Goal: Task Accomplishment & Management: Manage account settings

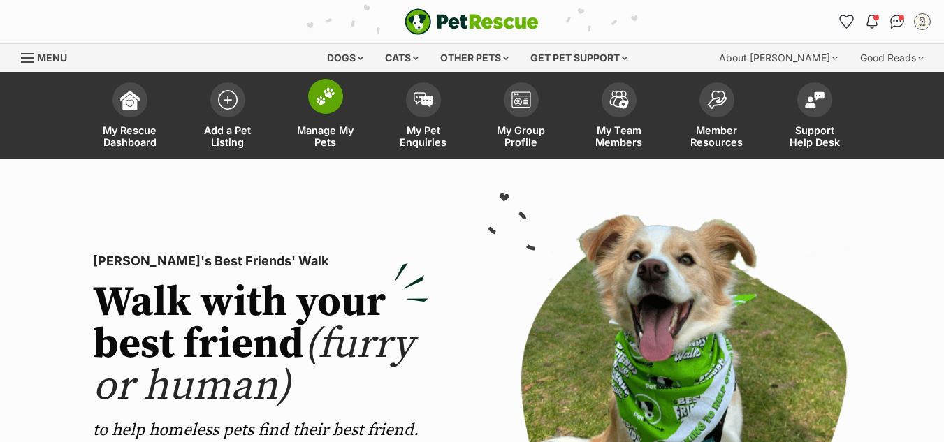
click at [336, 101] on span at bounding box center [325, 96] width 35 height 35
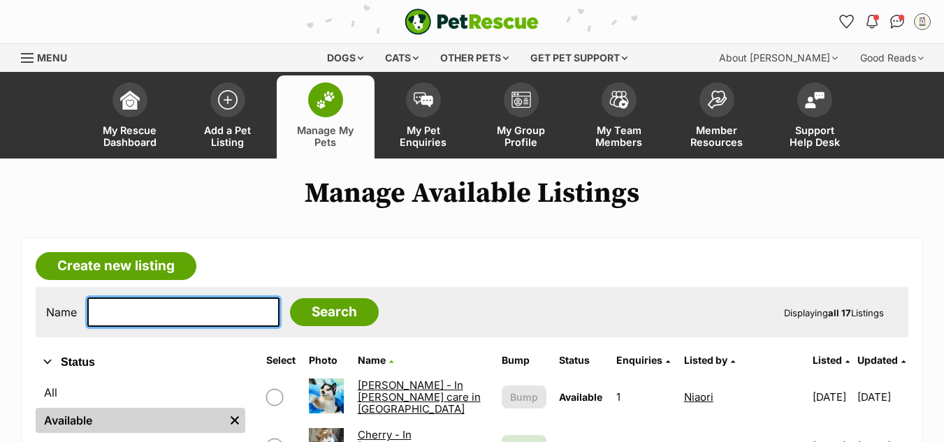
click at [131, 321] on input "text" at bounding box center [183, 312] width 192 height 29
type input "[PERSON_NAME]"
click at [290, 298] on input "Search" at bounding box center [334, 312] width 89 height 28
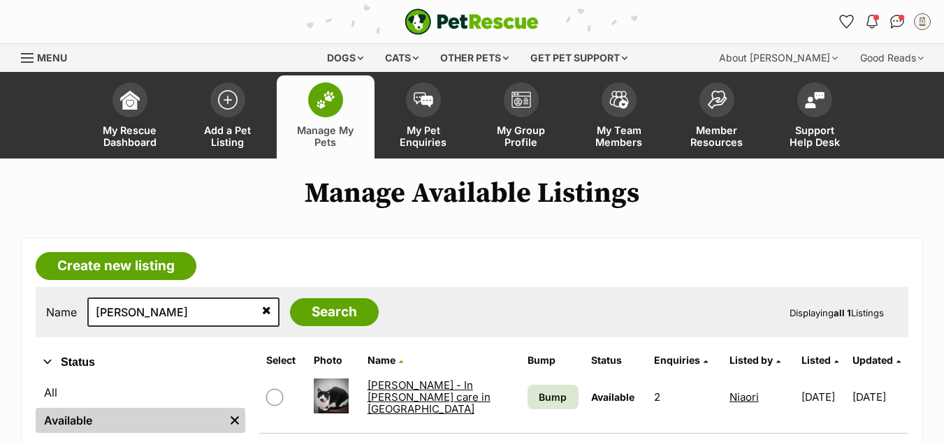
click at [390, 393] on link "Douglas - In foster care in Thornbury" at bounding box center [429, 398] width 123 height 38
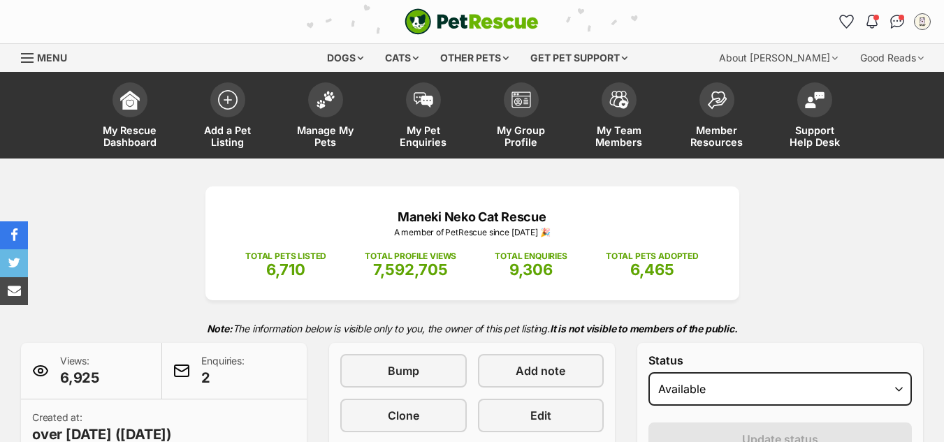
click at [525, 412] on link "Edit" at bounding box center [541, 416] width 126 height 34
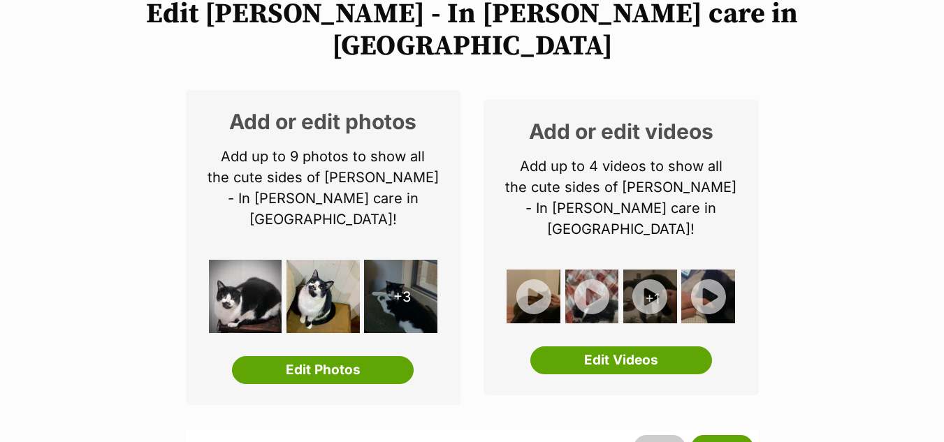
scroll to position [263, 0]
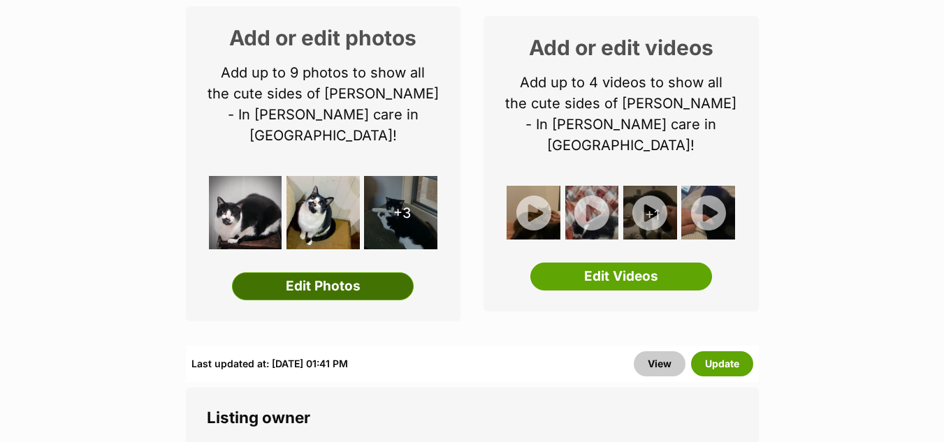
click at [319, 273] on link "Edit Photos" at bounding box center [323, 287] width 182 height 28
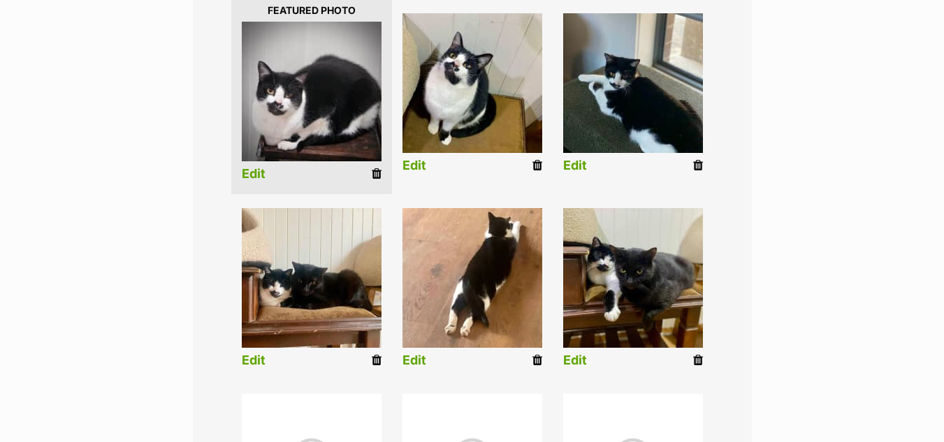
scroll to position [384, 0]
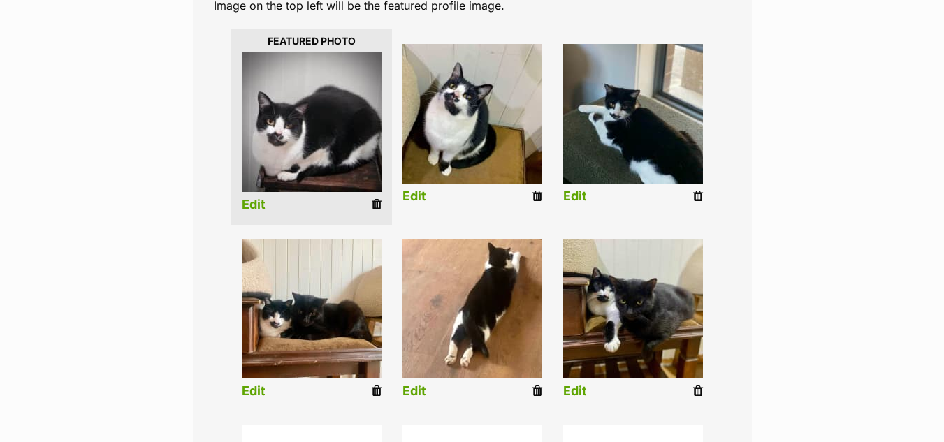
drag, startPoint x: 375, startPoint y: 340, endPoint x: 538, endPoint y: 78, distance: 308.9
click at [375, 385] on icon at bounding box center [377, 391] width 10 height 13
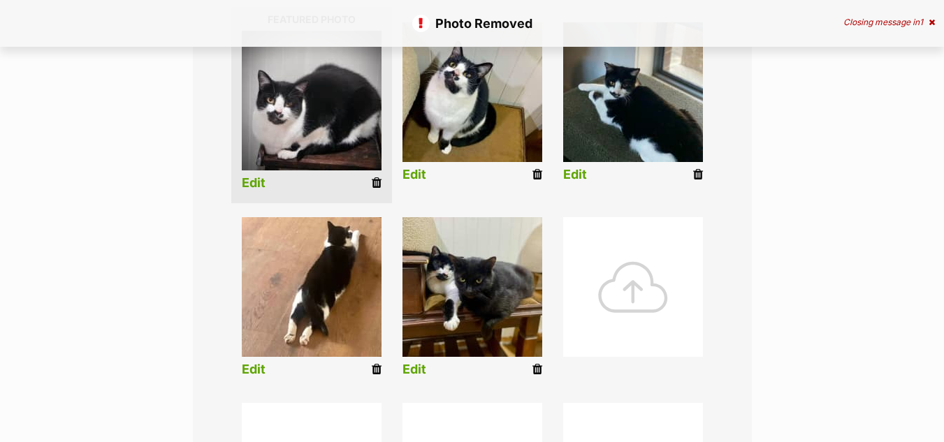
click at [619, 229] on div at bounding box center [633, 287] width 140 height 140
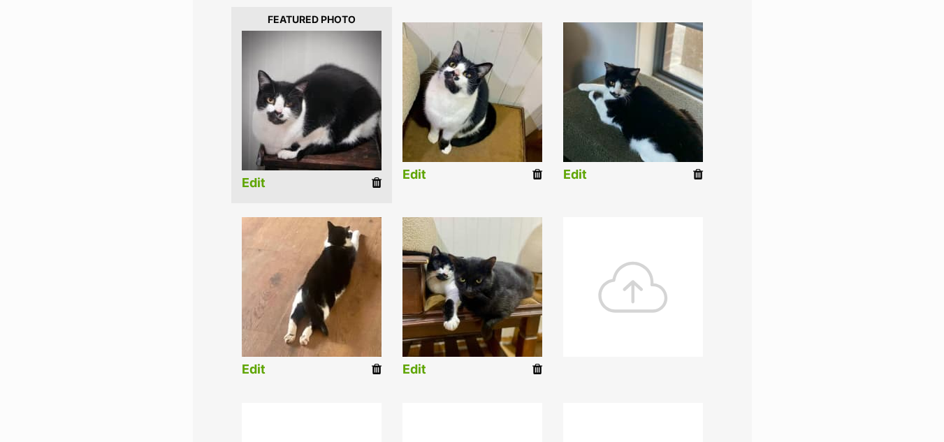
click at [641, 235] on div at bounding box center [633, 287] width 140 height 140
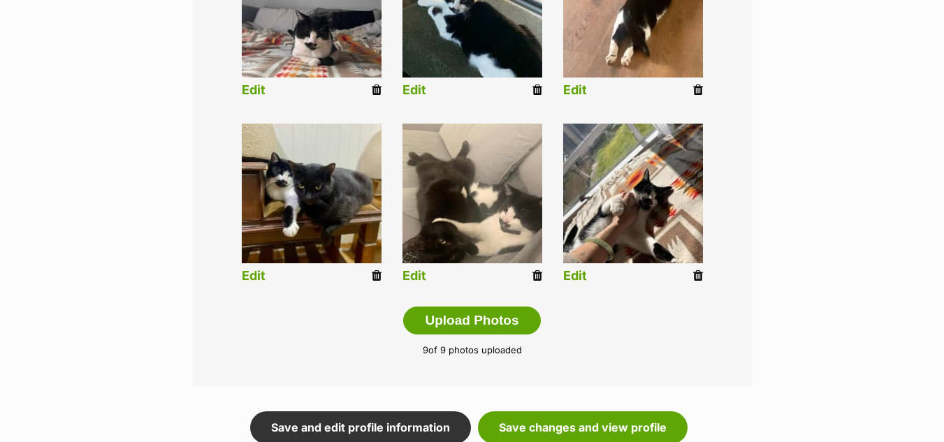
scroll to position [732, 0]
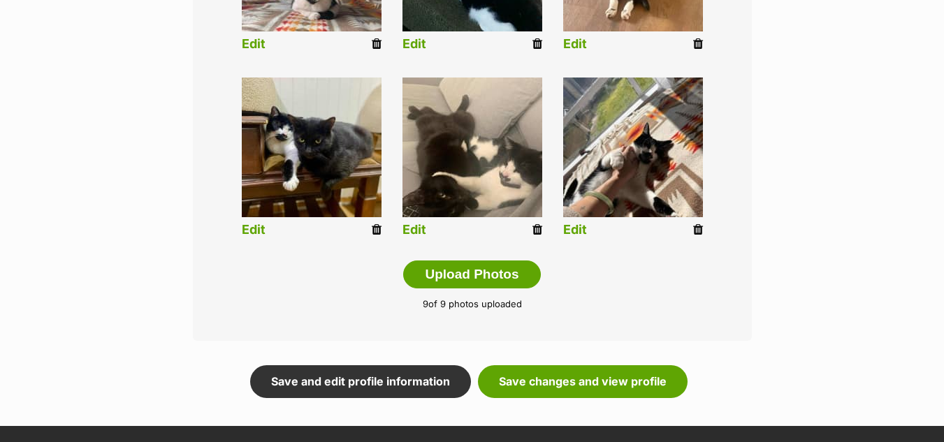
click at [365, 365] on link "Save and edit profile information" at bounding box center [360, 381] width 221 height 32
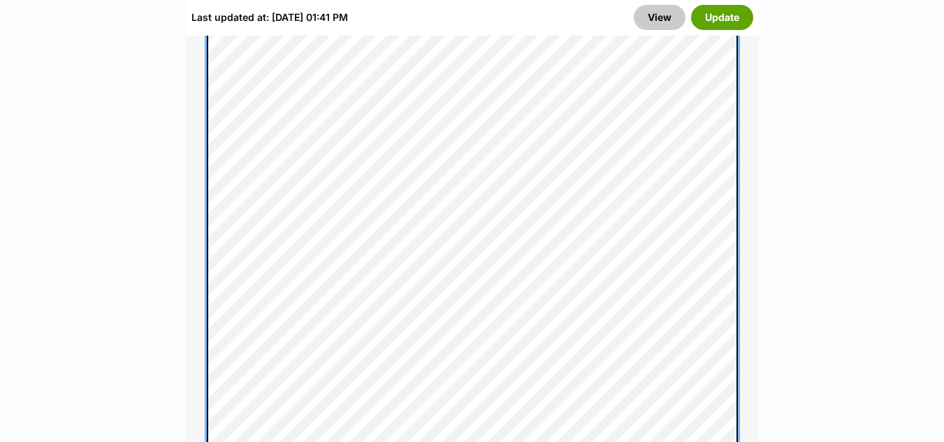
scroll to position [1335, 0]
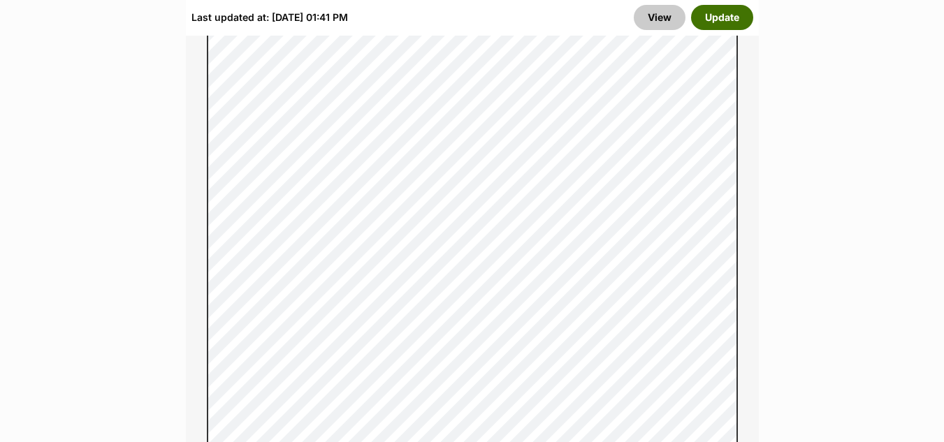
click at [718, 22] on button "Update" at bounding box center [722, 17] width 62 height 25
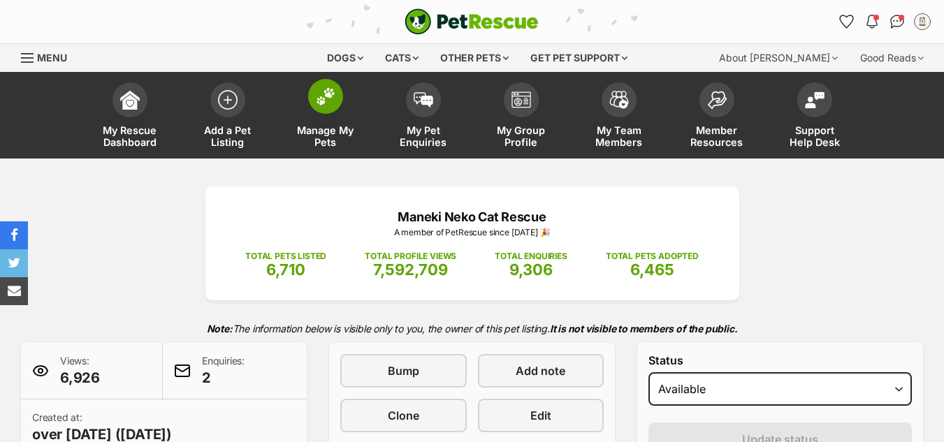
click at [331, 96] on img at bounding box center [326, 96] width 20 height 18
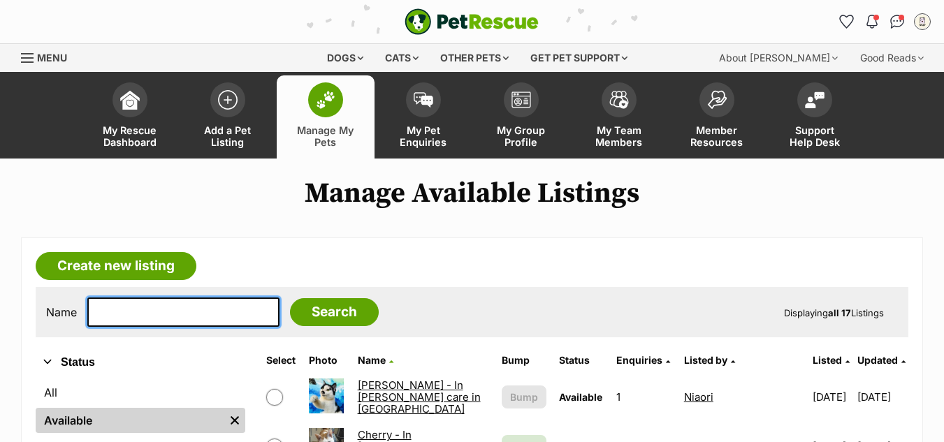
click at [117, 314] on input "text" at bounding box center [183, 312] width 192 height 29
type input "twi"
click at [290, 298] on input "Search" at bounding box center [334, 312] width 89 height 28
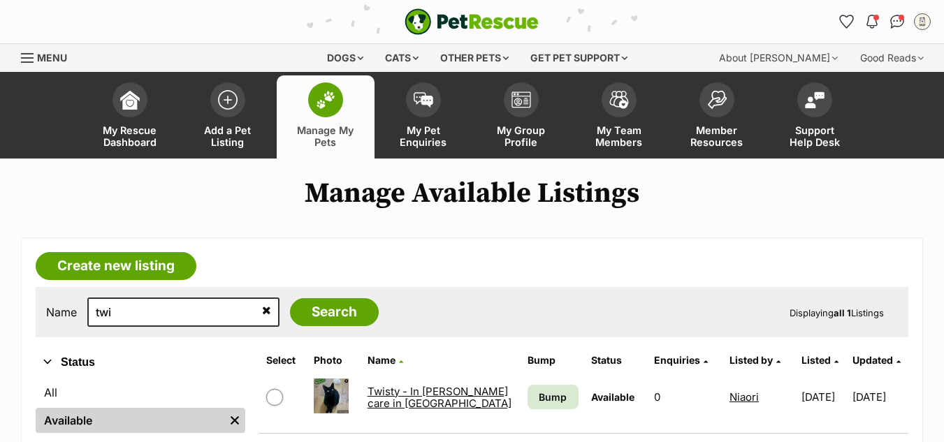
click at [382, 392] on link "Twisty - In [PERSON_NAME] care in [GEOGRAPHIC_DATA]" at bounding box center [440, 397] width 144 height 25
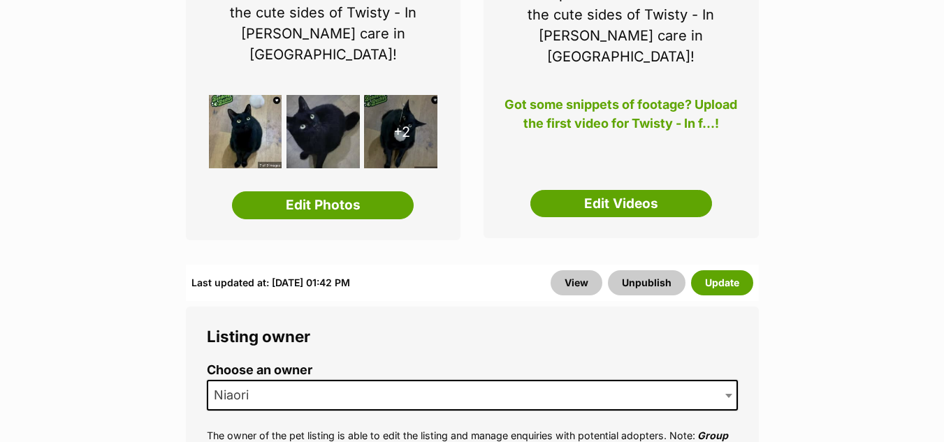
scroll to position [324, 0]
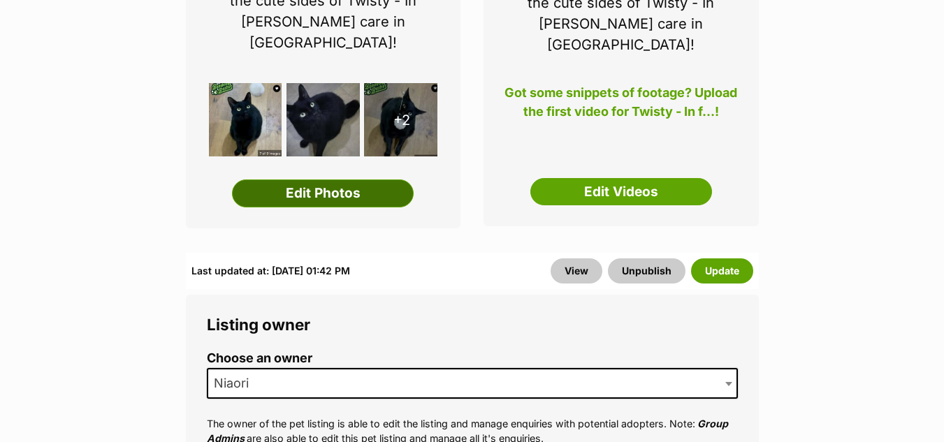
click at [304, 180] on link "Edit Photos" at bounding box center [323, 194] width 182 height 28
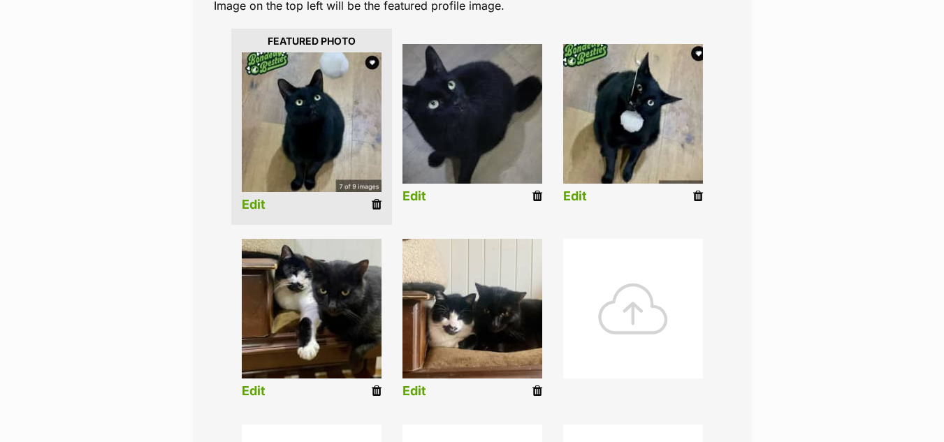
scroll to position [393, 0]
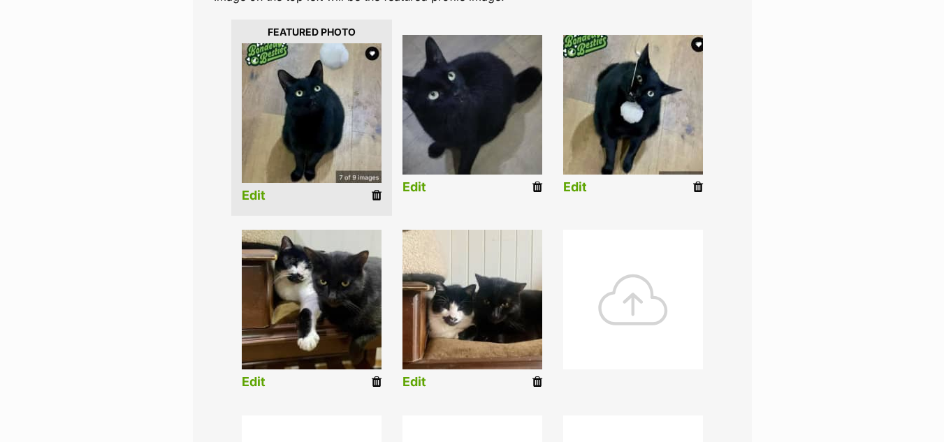
click at [537, 181] on icon at bounding box center [537, 187] width 10 height 13
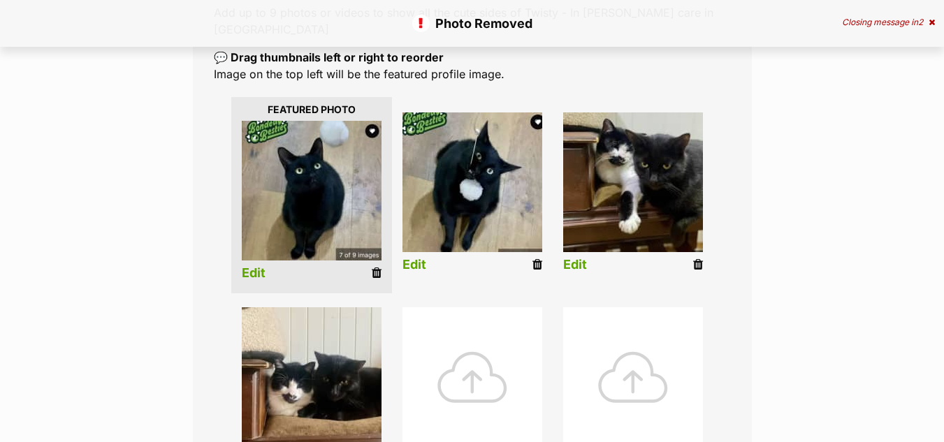
scroll to position [338, 0]
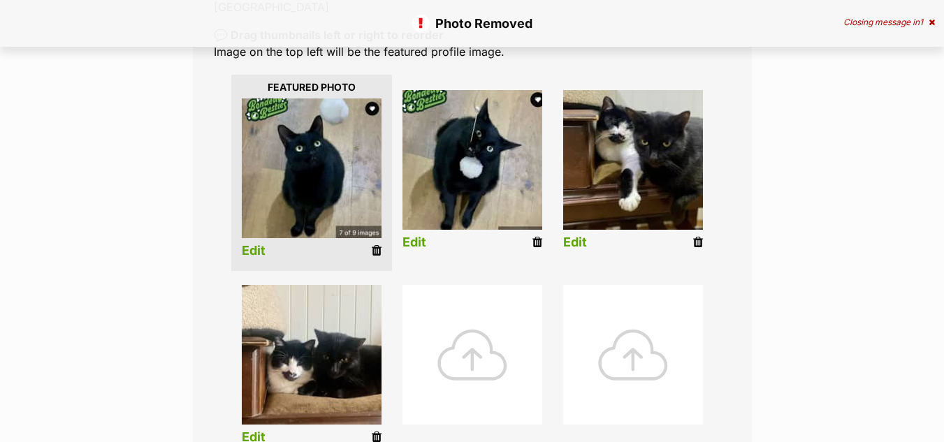
click at [473, 321] on div at bounding box center [473, 355] width 140 height 140
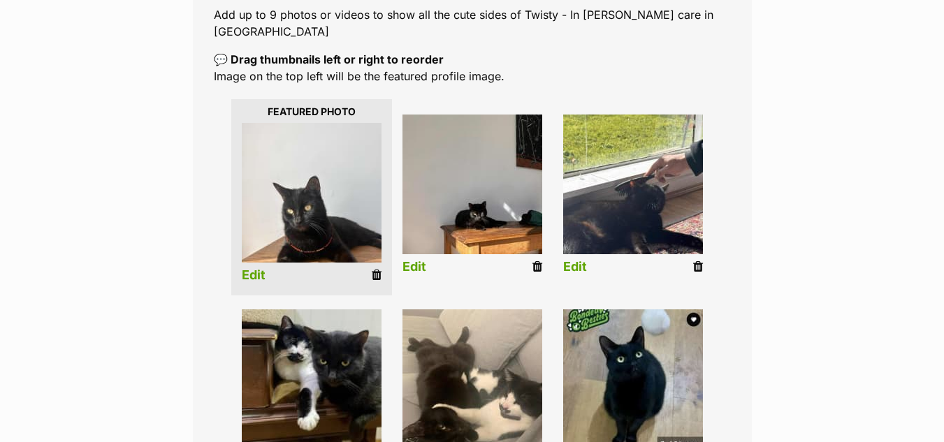
scroll to position [307, 0]
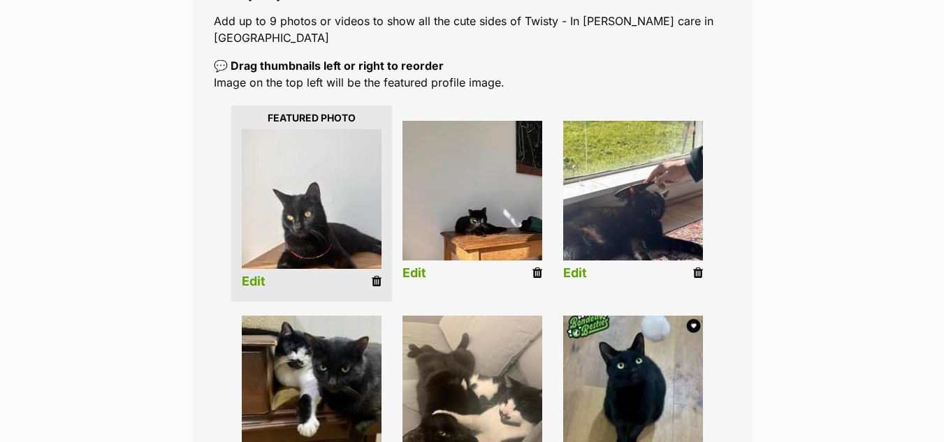
click at [255, 275] on link "Edit" at bounding box center [254, 282] width 24 height 15
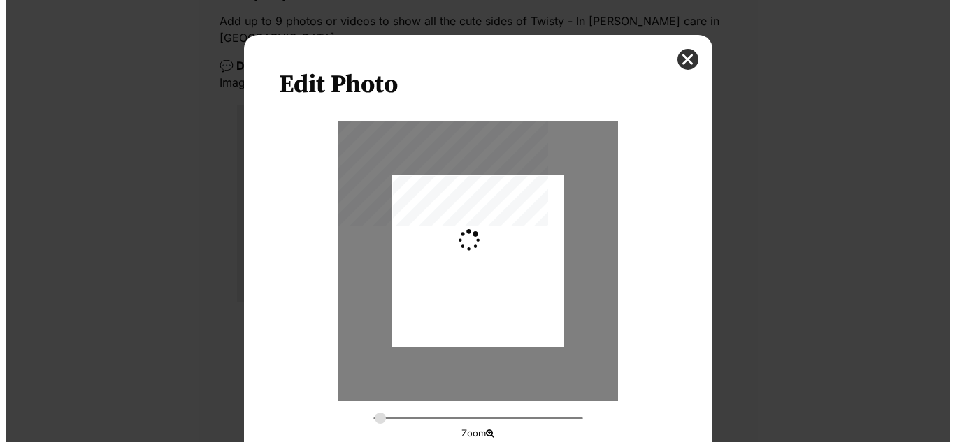
scroll to position [0, 0]
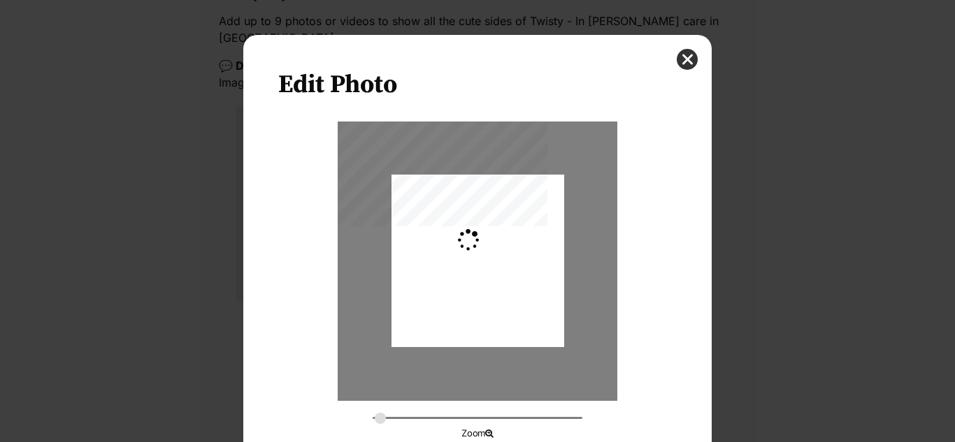
type input "0.2744"
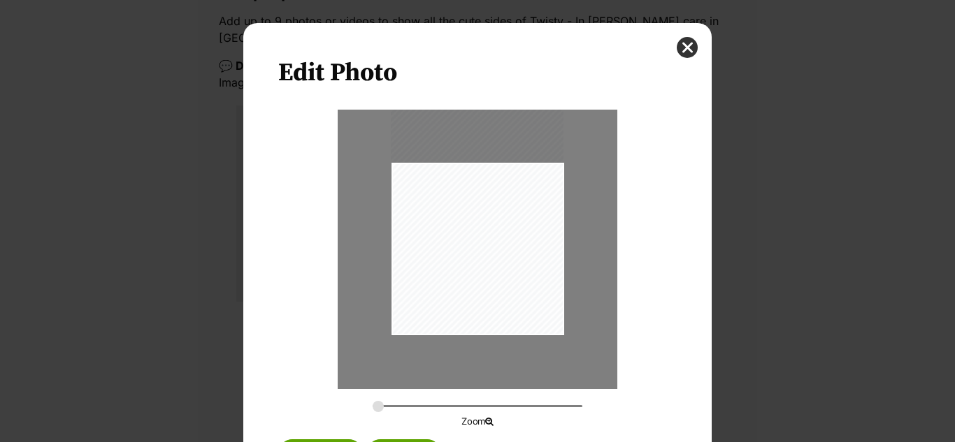
scroll to position [79, 0]
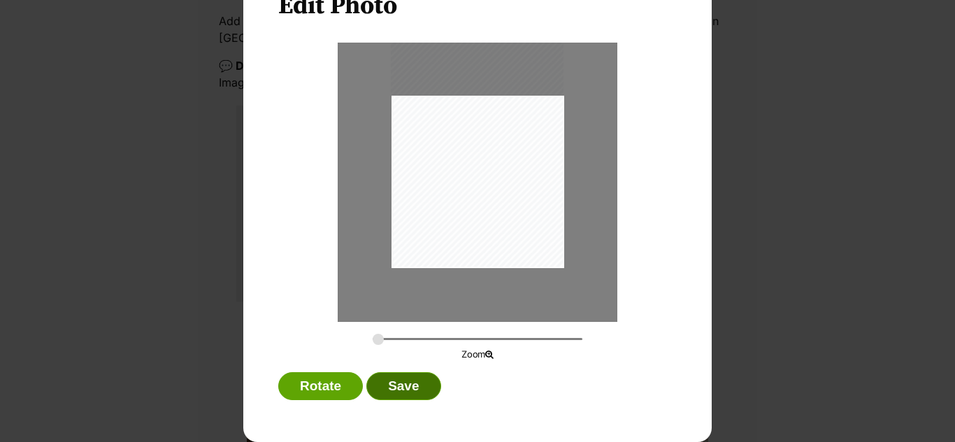
click at [400, 386] on button "Save" at bounding box center [403, 386] width 74 height 28
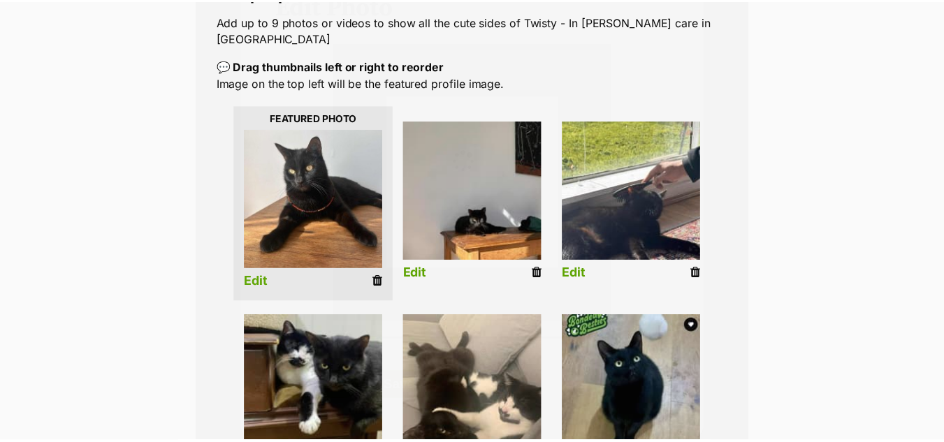
scroll to position [307, 0]
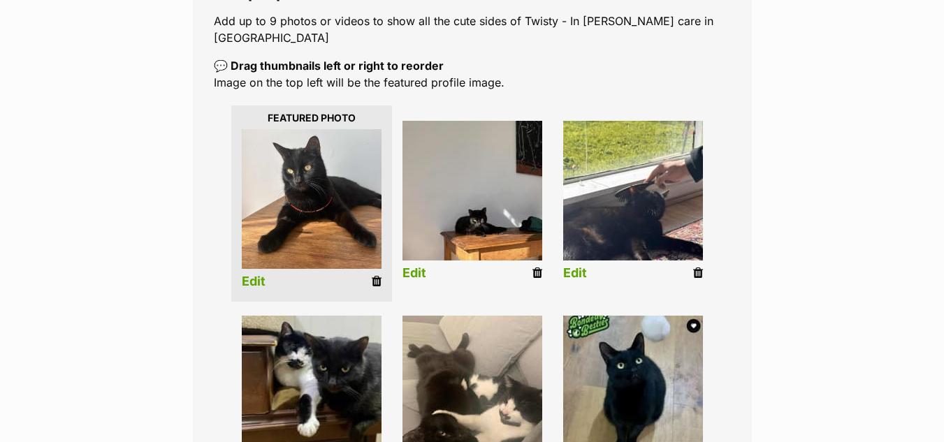
click at [415, 266] on link "Edit" at bounding box center [415, 273] width 24 height 15
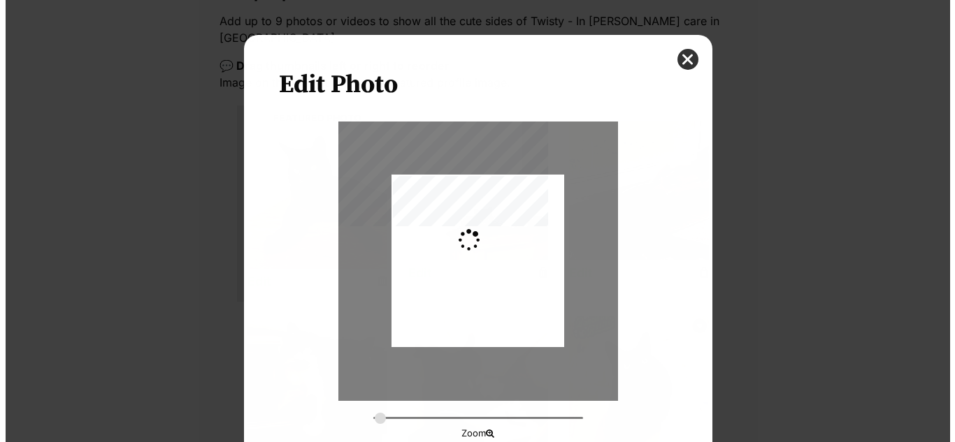
scroll to position [0, 0]
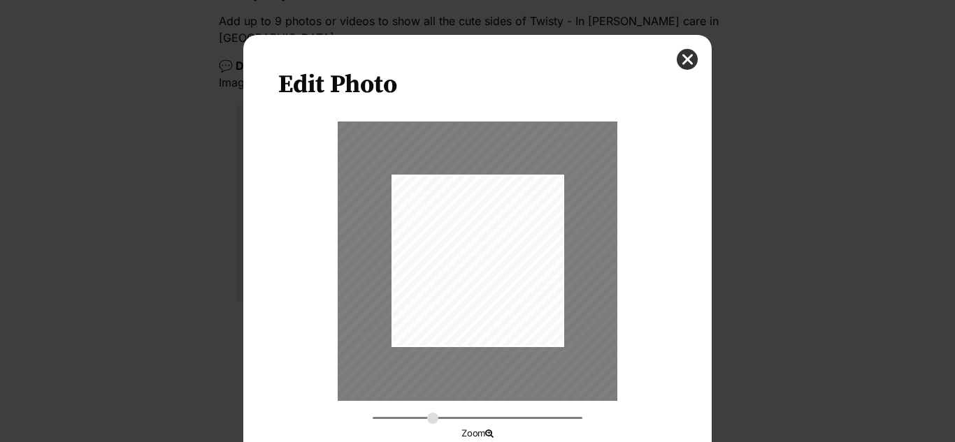
type input "0.6141"
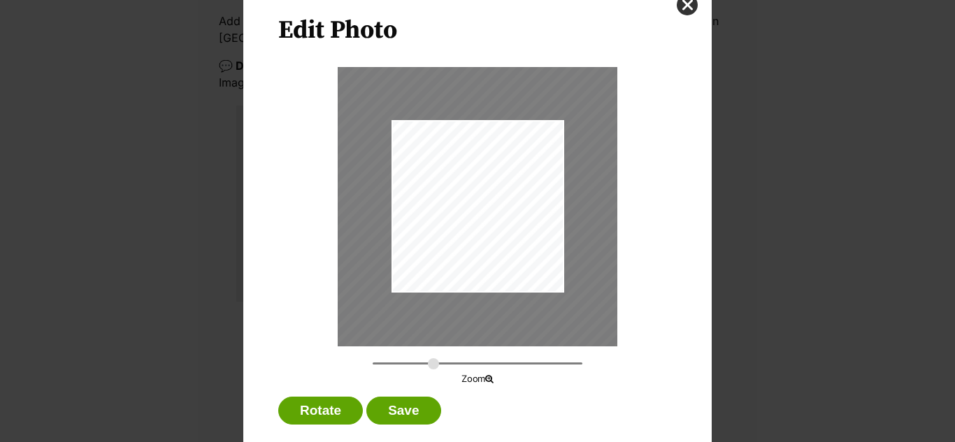
scroll to position [79, 0]
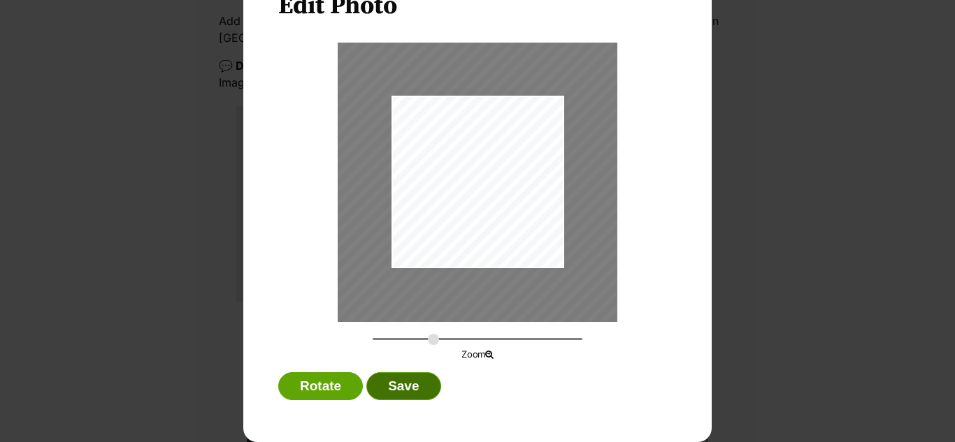
click at [405, 387] on button "Save" at bounding box center [403, 386] width 74 height 28
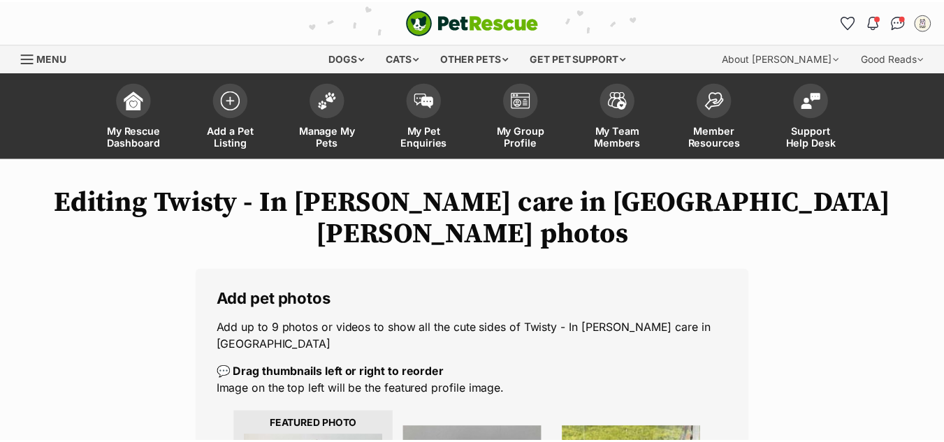
scroll to position [307, 0]
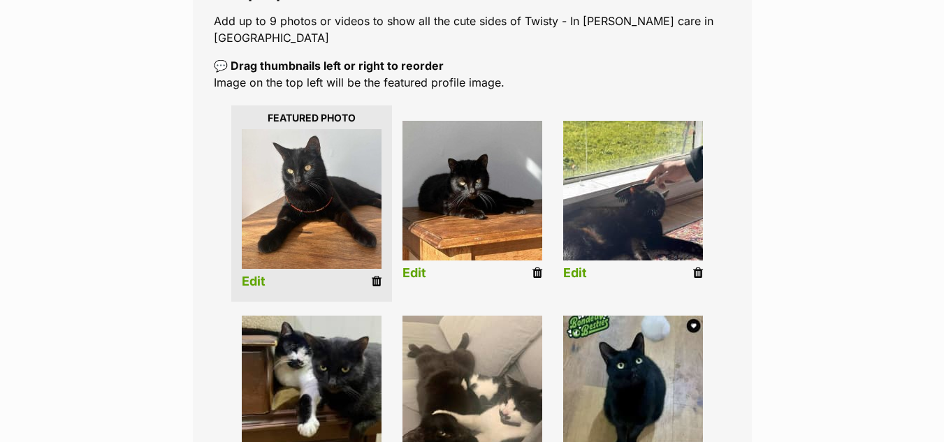
click at [577, 266] on link "Edit" at bounding box center [575, 273] width 24 height 15
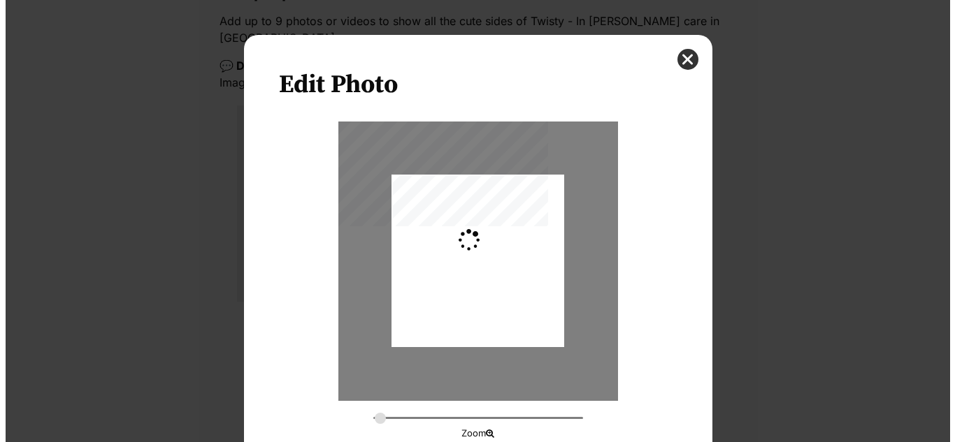
scroll to position [0, 0]
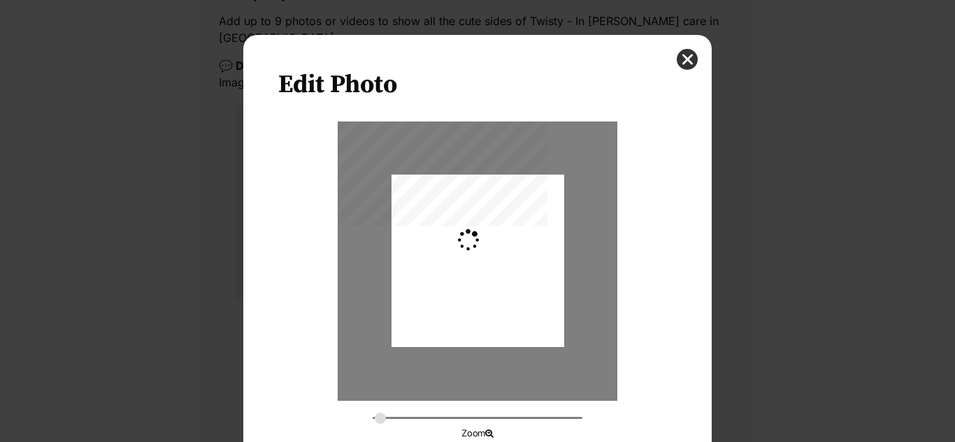
type input "0.2744"
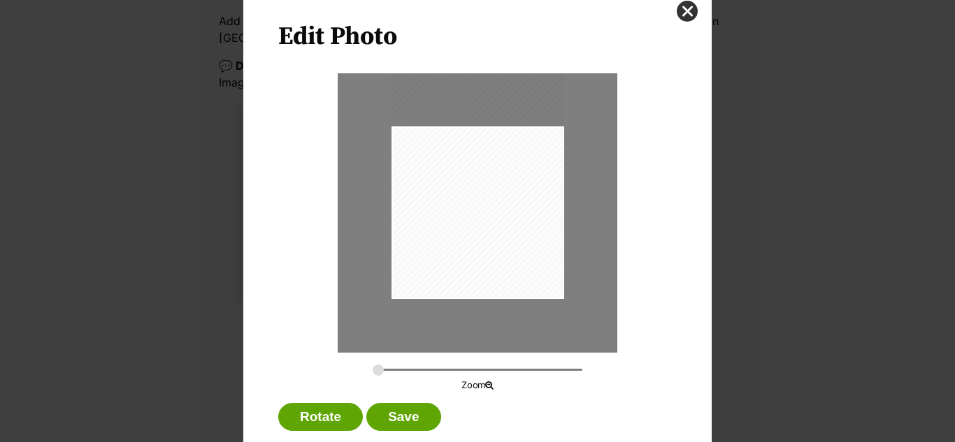
scroll to position [79, 0]
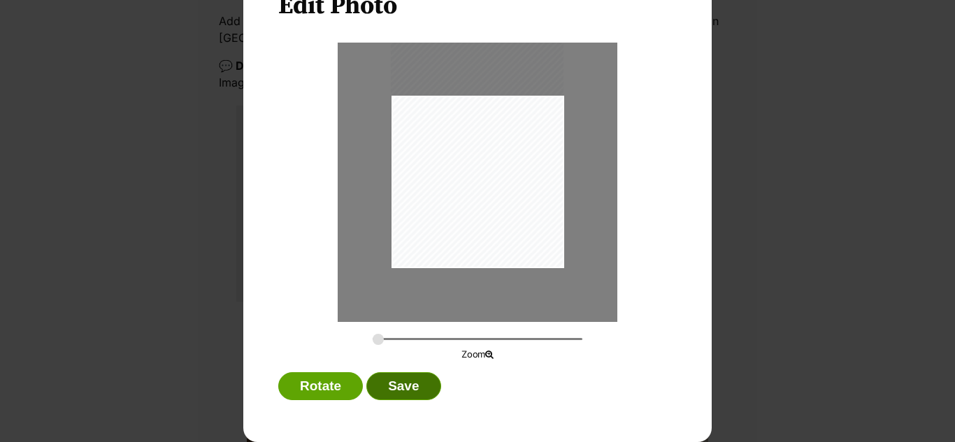
click at [397, 380] on button "Save" at bounding box center [403, 386] width 74 height 28
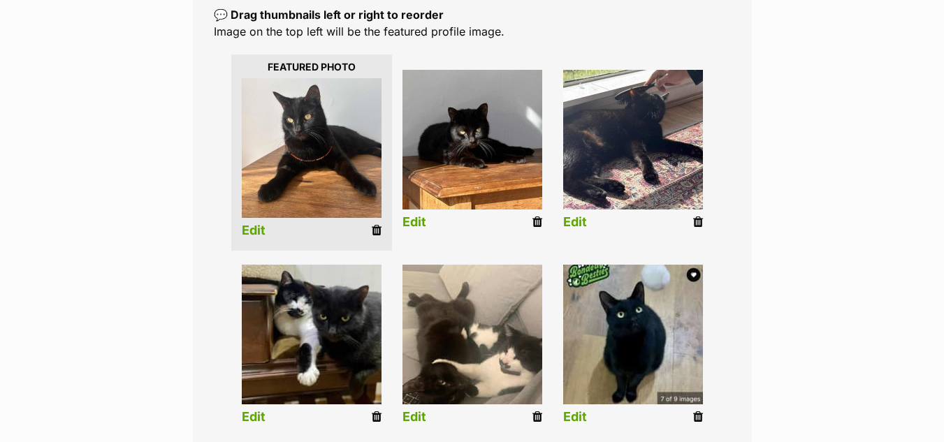
scroll to position [370, 0]
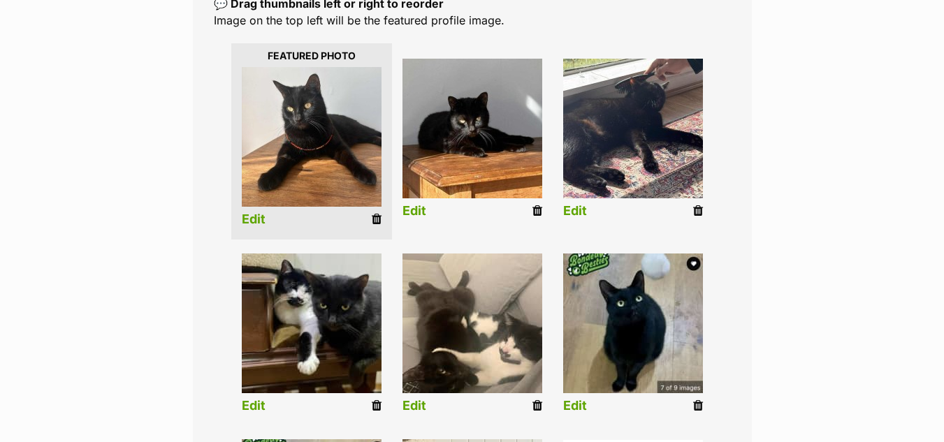
click at [413, 399] on link "Edit" at bounding box center [415, 406] width 24 height 15
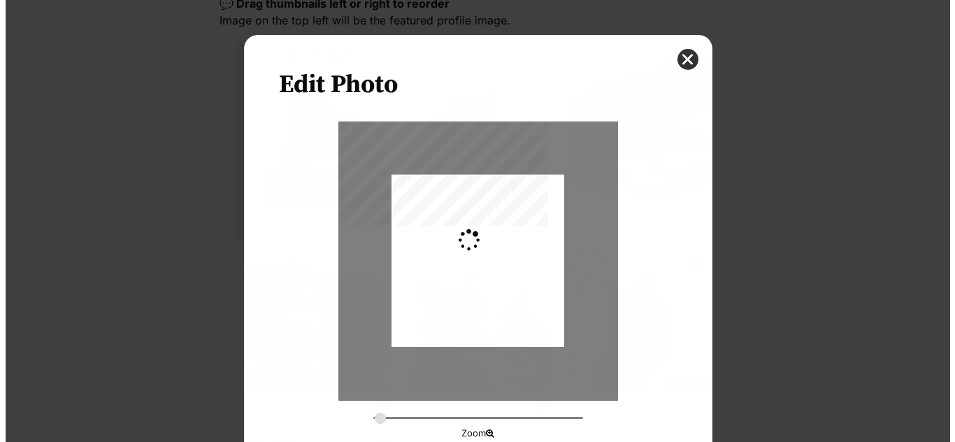
scroll to position [0, 0]
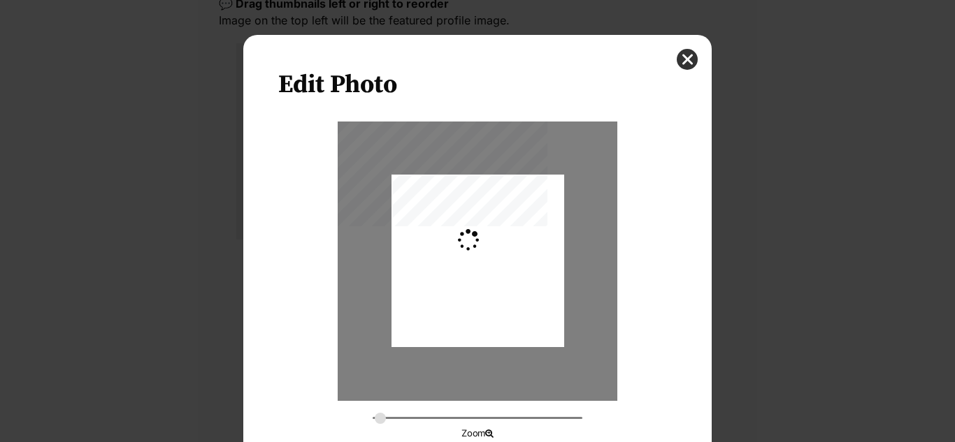
type input "0.2744"
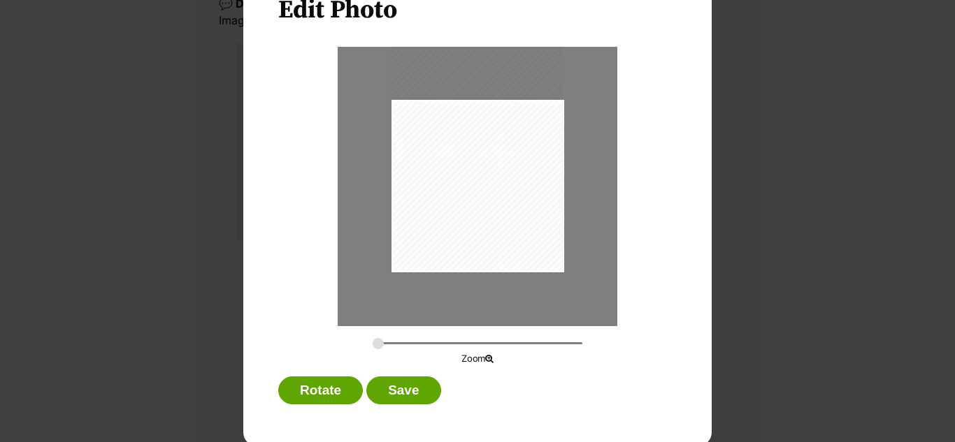
scroll to position [79, 0]
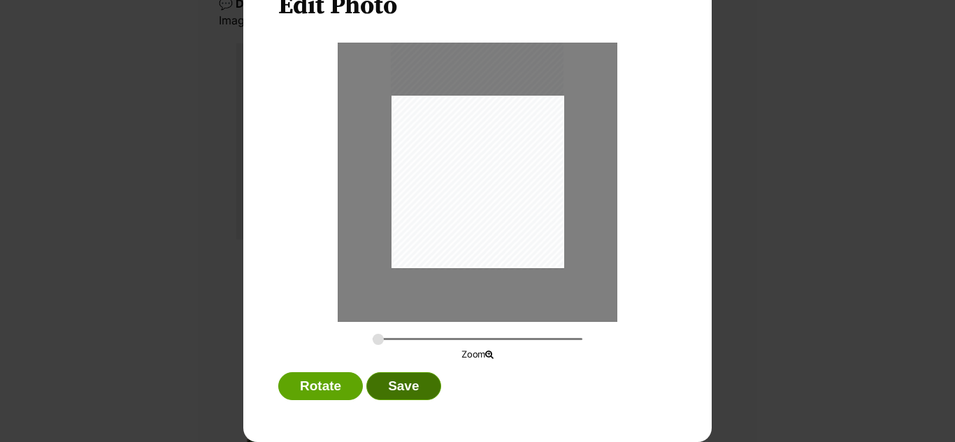
click at [407, 384] on button "Save" at bounding box center [403, 386] width 74 height 28
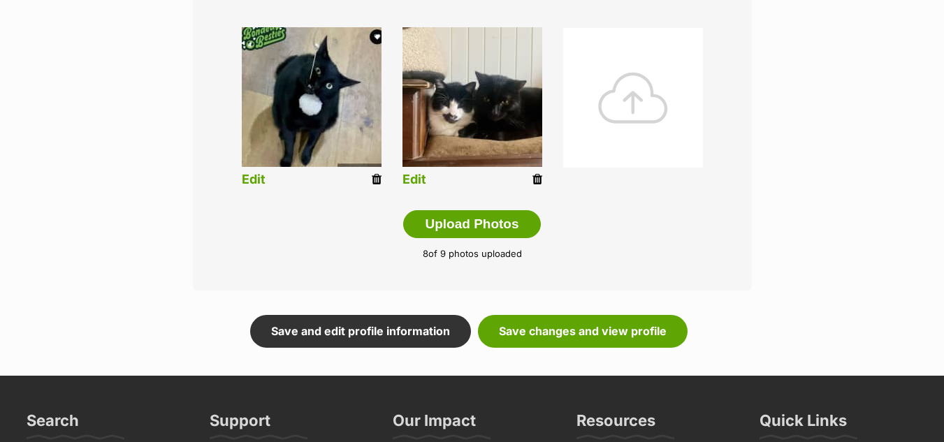
scroll to position [797, 0]
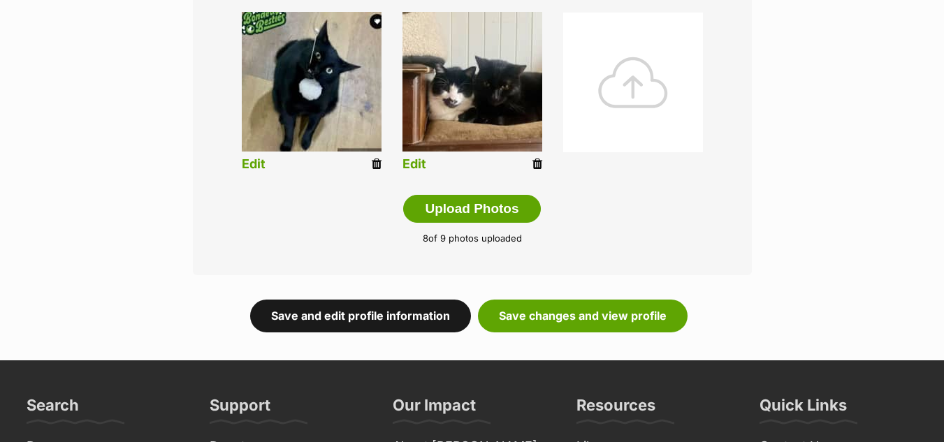
click at [333, 300] on link "Save and edit profile information" at bounding box center [360, 316] width 221 height 32
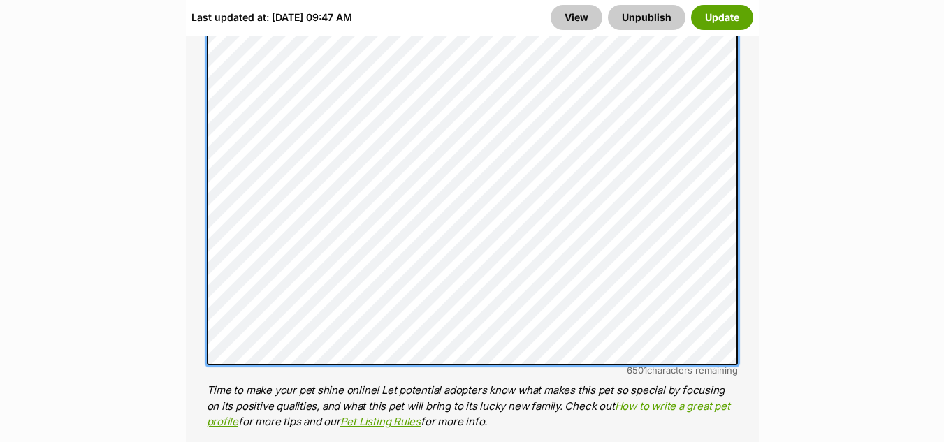
scroll to position [1324, 0]
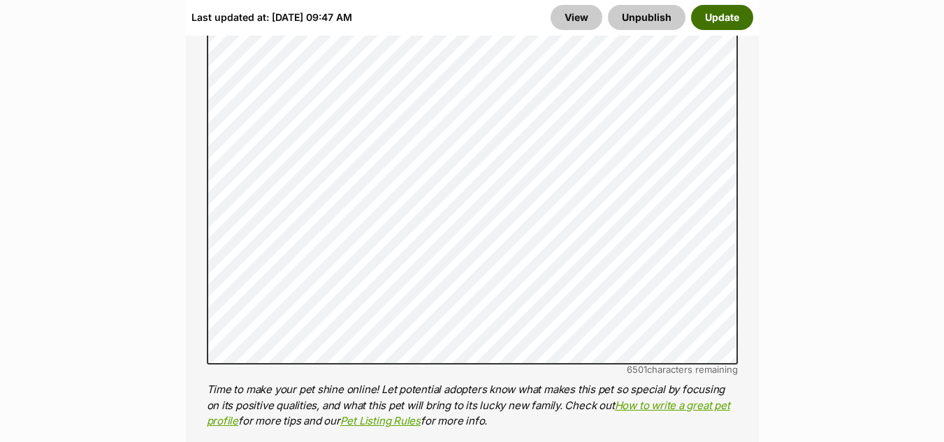
click at [723, 15] on button "Update" at bounding box center [722, 17] width 62 height 25
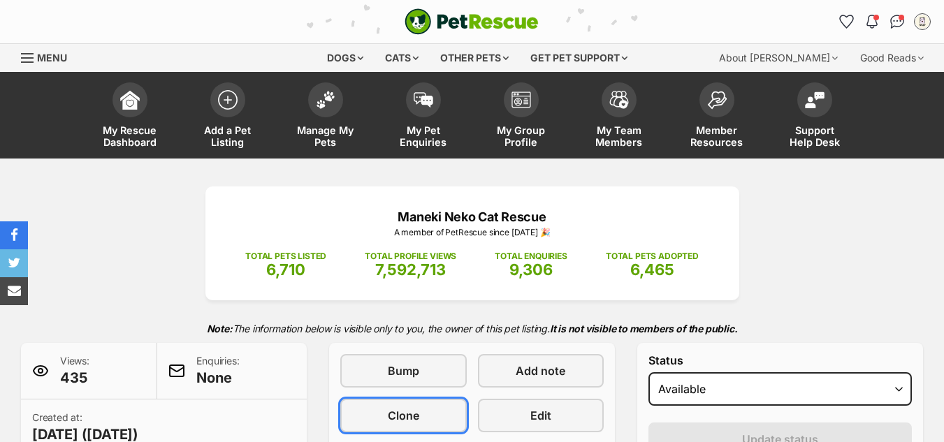
drag, startPoint x: 0, startPoint y: 0, endPoint x: 351, endPoint y: 196, distance: 402.3
click at [405, 412] on span "Clone" at bounding box center [403, 415] width 31 height 17
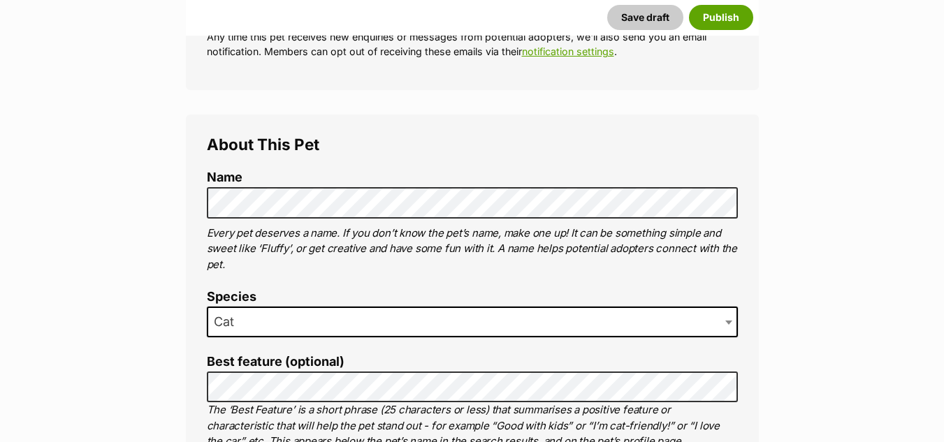
scroll to position [472, 0]
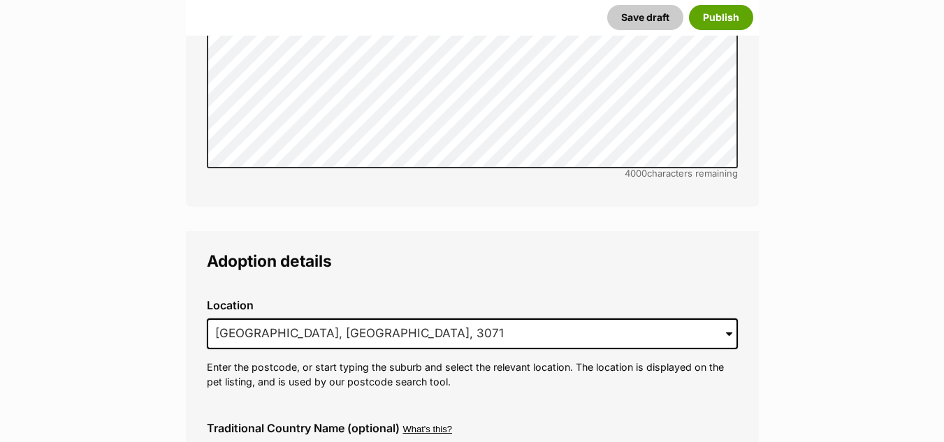
scroll to position [3310, 0]
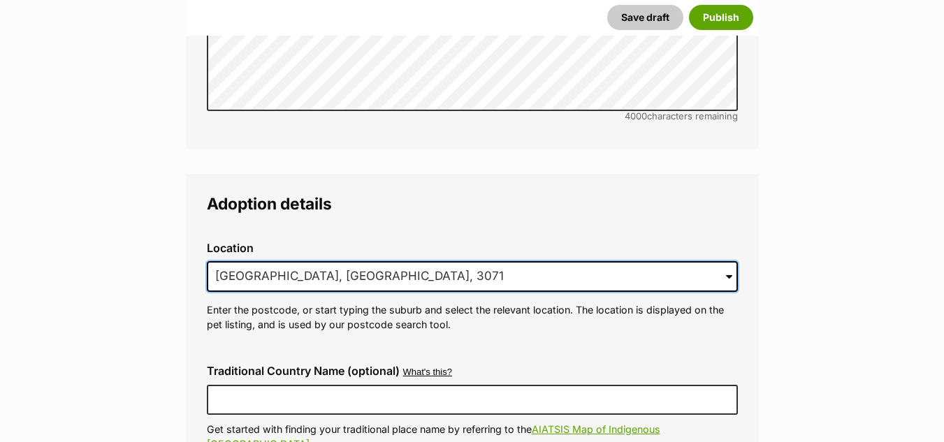
drag, startPoint x: 340, startPoint y: 240, endPoint x: 142, endPoint y: 238, distance: 198.5
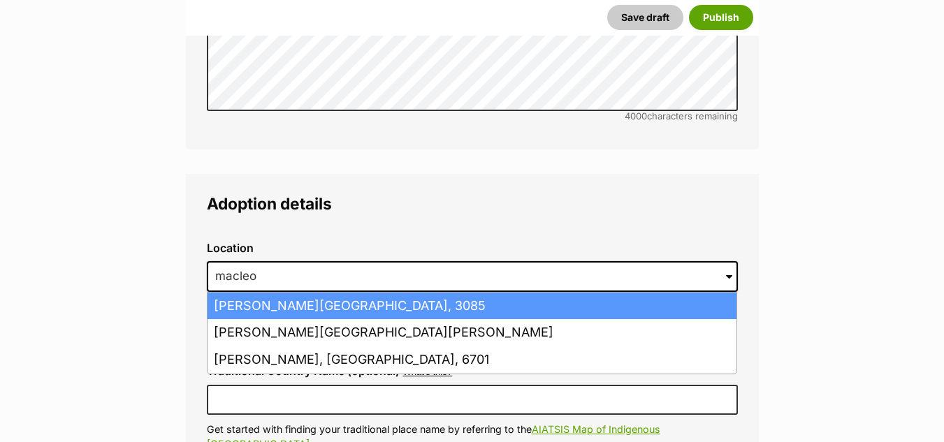
click at [249, 293] on li "Macleod, Victoria, 3085" at bounding box center [472, 306] width 529 height 27
type input "Macleod, Victoria, 3085"
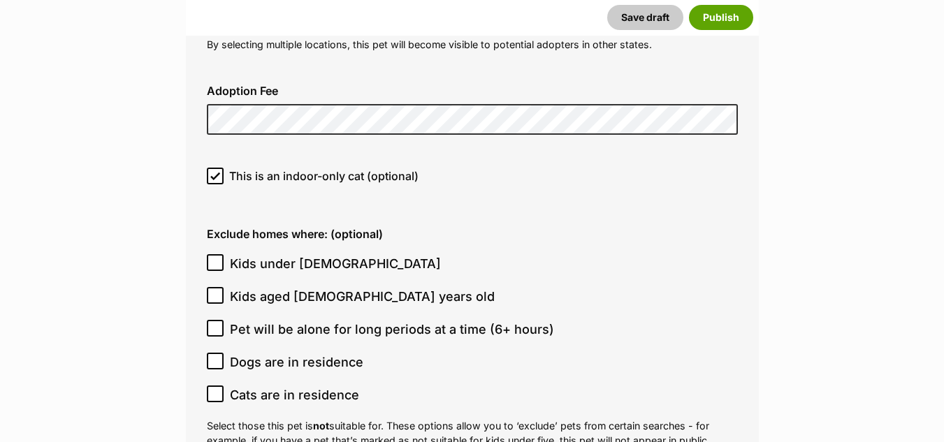
scroll to position [3862, 0]
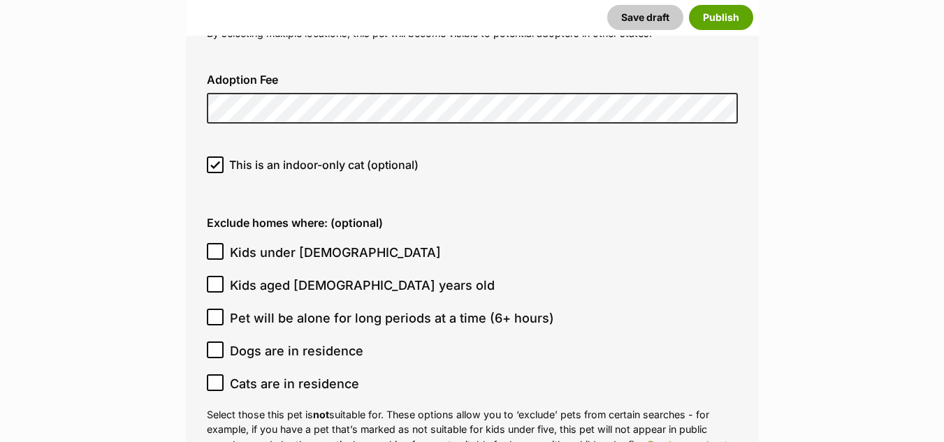
click at [217, 345] on icon at bounding box center [215, 350] width 10 height 10
click at [217, 342] on input "Dogs are in residence" at bounding box center [215, 350] width 17 height 17
checkbox input "true"
click at [217, 378] on icon at bounding box center [215, 383] width 10 height 10
click at [217, 375] on input "Cats are in residence" at bounding box center [215, 383] width 17 height 17
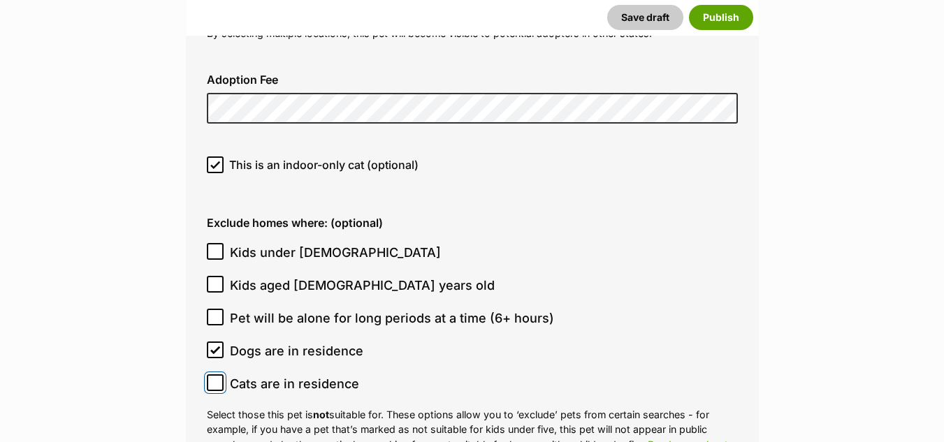
checkbox input "true"
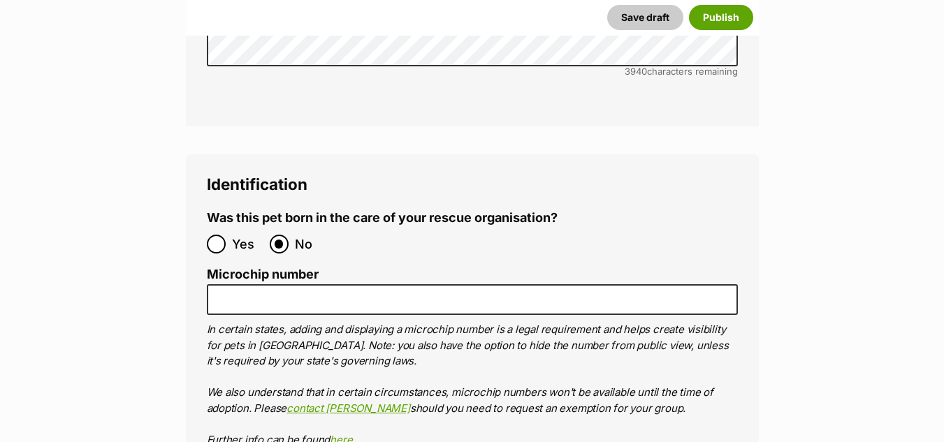
scroll to position [5056, 0]
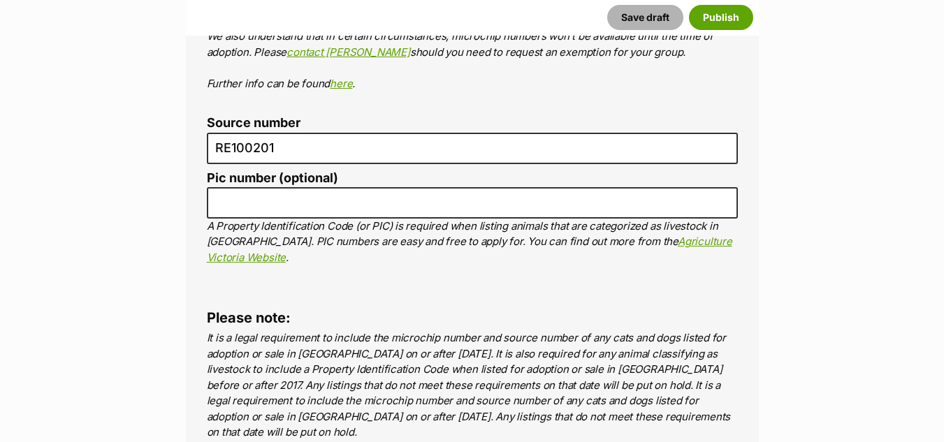
click at [633, 18] on button "Save draft" at bounding box center [645, 17] width 76 height 25
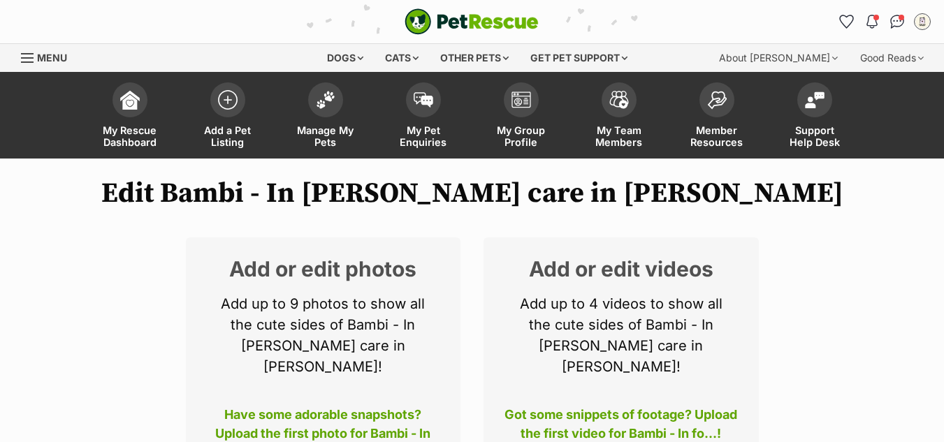
scroll to position [168, 0]
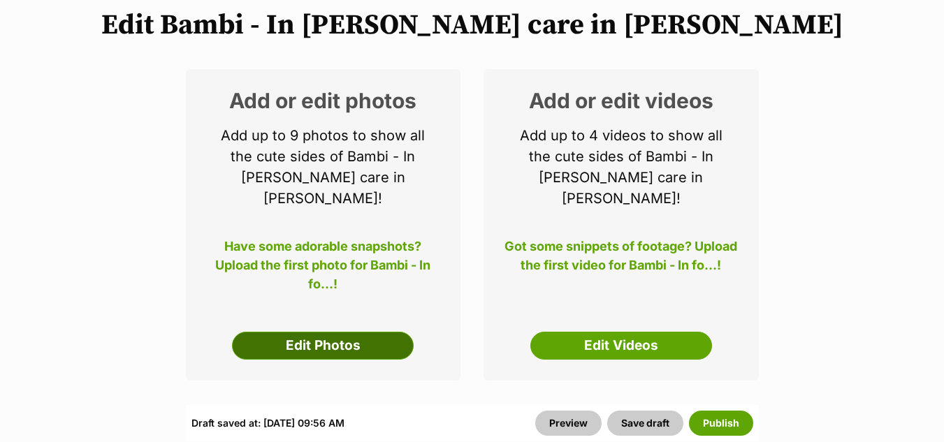
click at [321, 332] on link "Edit Photos" at bounding box center [323, 346] width 182 height 28
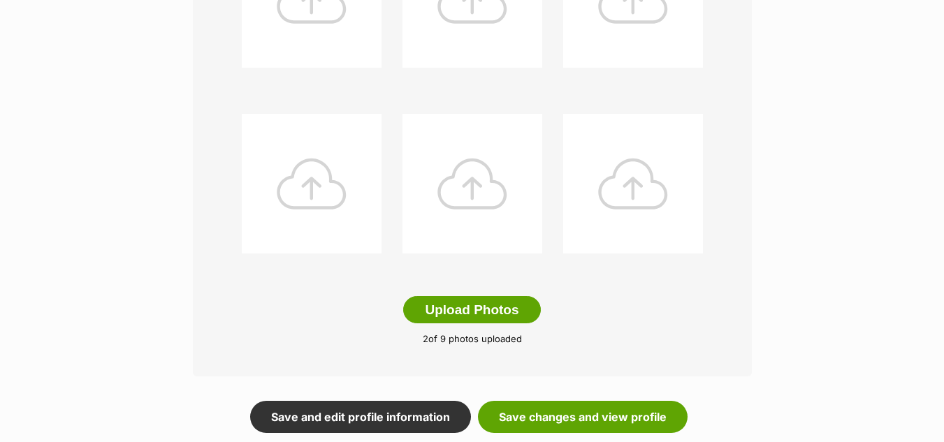
scroll to position [672, 0]
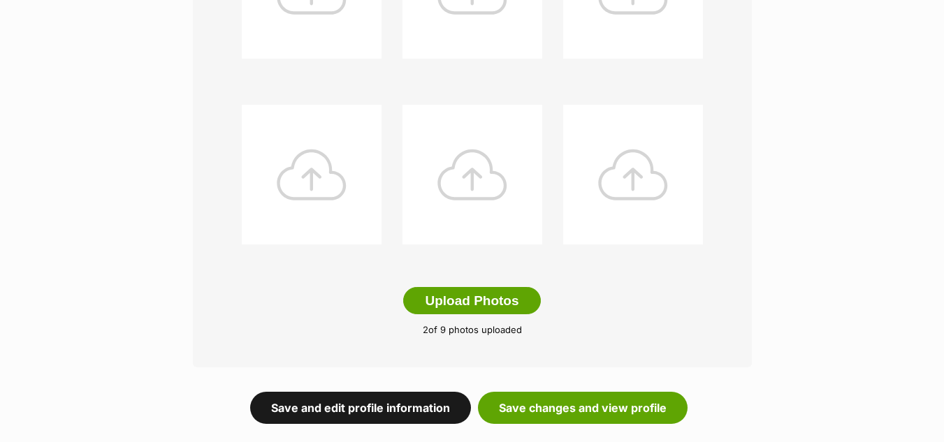
click at [393, 396] on link "Save and edit profile information" at bounding box center [360, 408] width 221 height 32
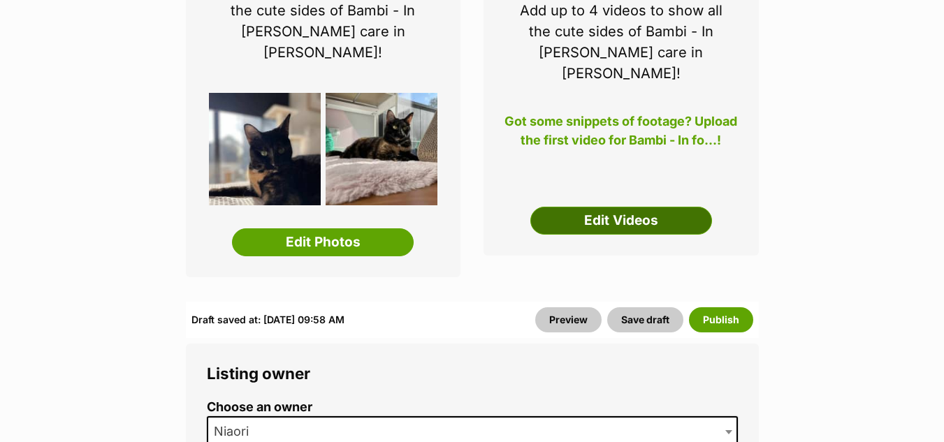
click at [604, 207] on link "Edit Videos" at bounding box center [621, 221] width 182 height 28
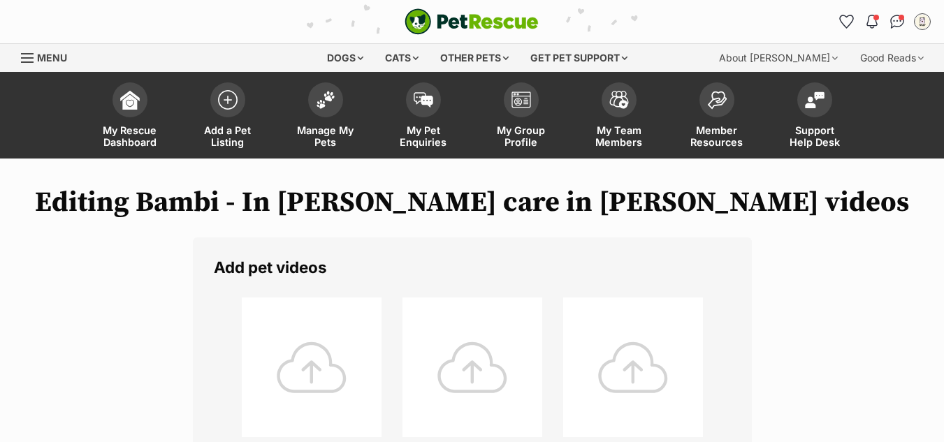
click at [321, 344] on div at bounding box center [312, 368] width 140 height 140
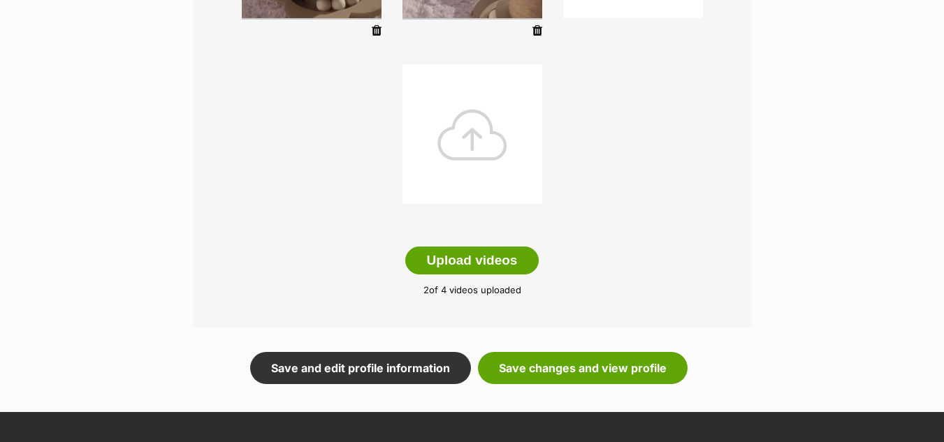
scroll to position [445, 0]
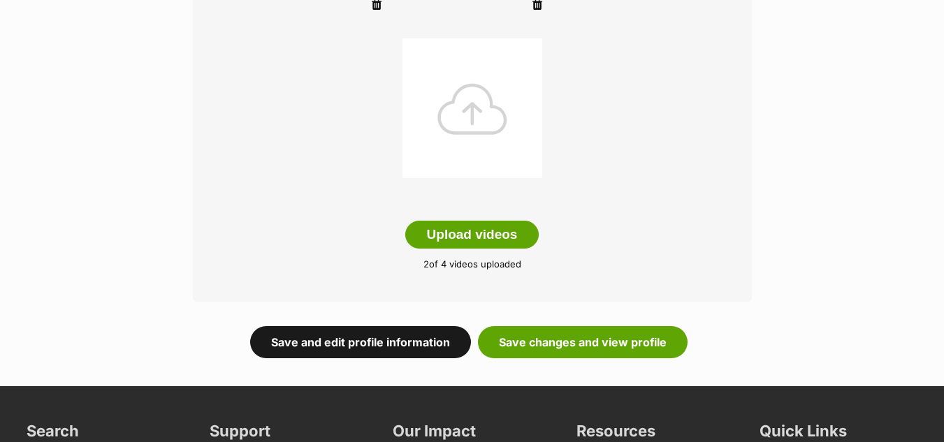
click at [332, 345] on link "Save and edit profile information" at bounding box center [360, 342] width 221 height 32
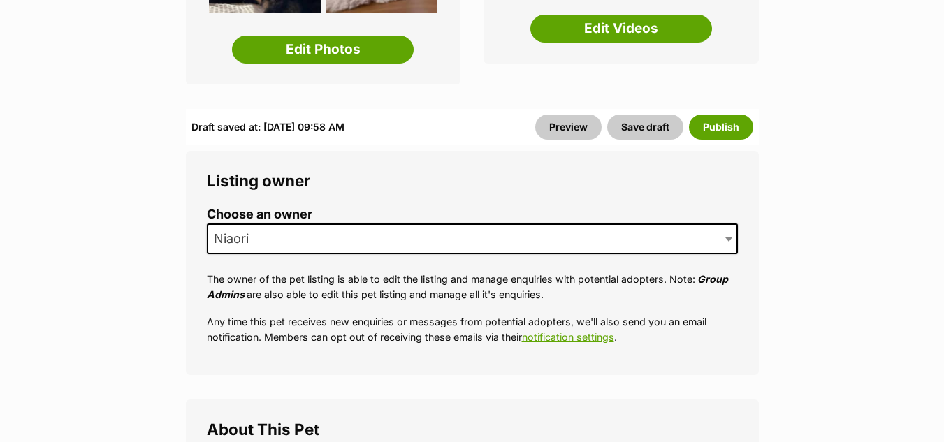
scroll to position [520, 0]
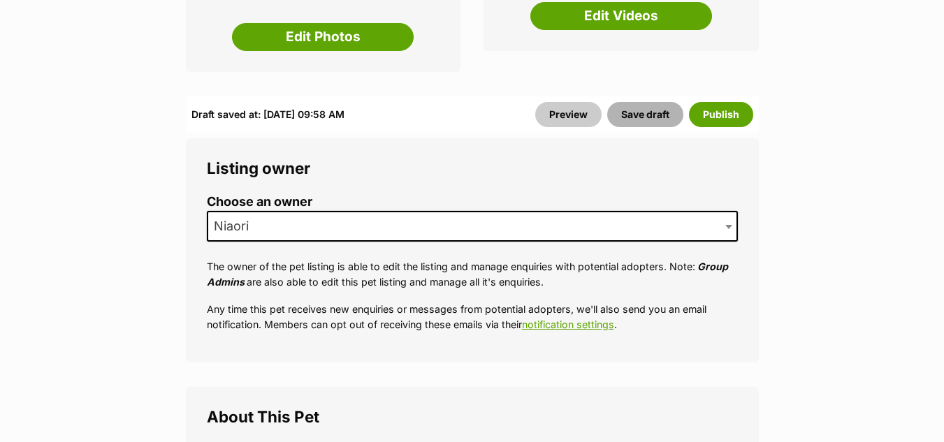
click at [649, 102] on button "Save draft" at bounding box center [645, 114] width 76 height 25
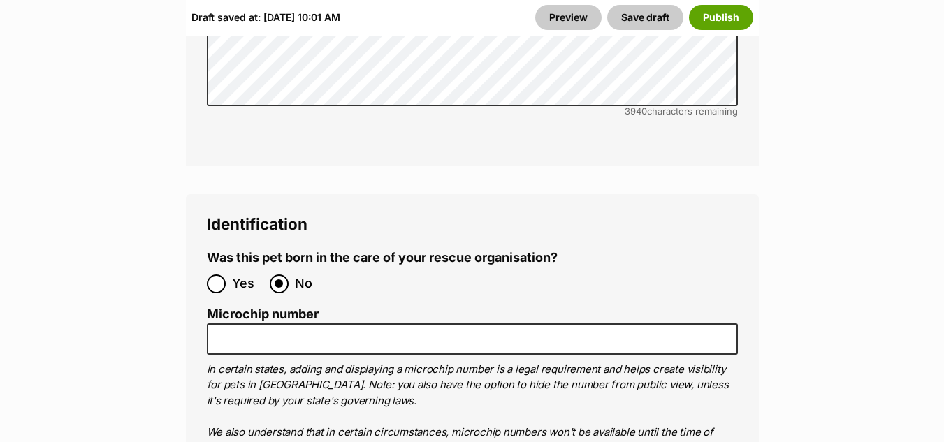
scroll to position [5063, 0]
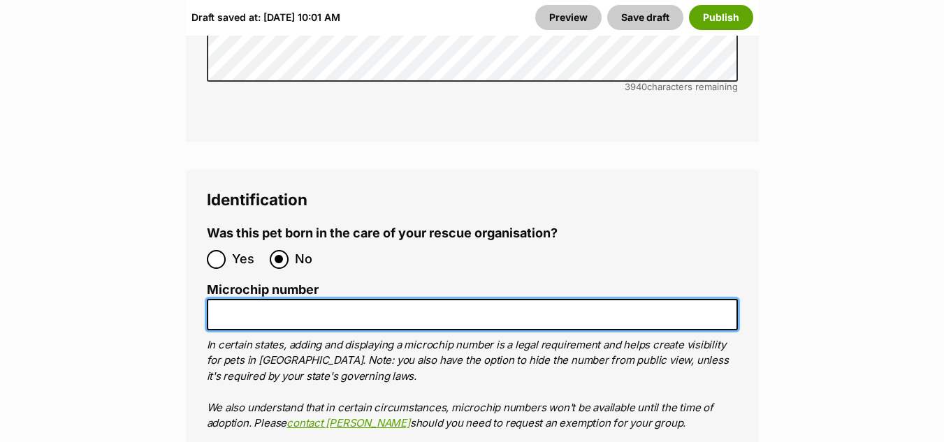
click at [218, 299] on input "Microchip number" at bounding box center [472, 314] width 531 height 31
type input "956000017514623"
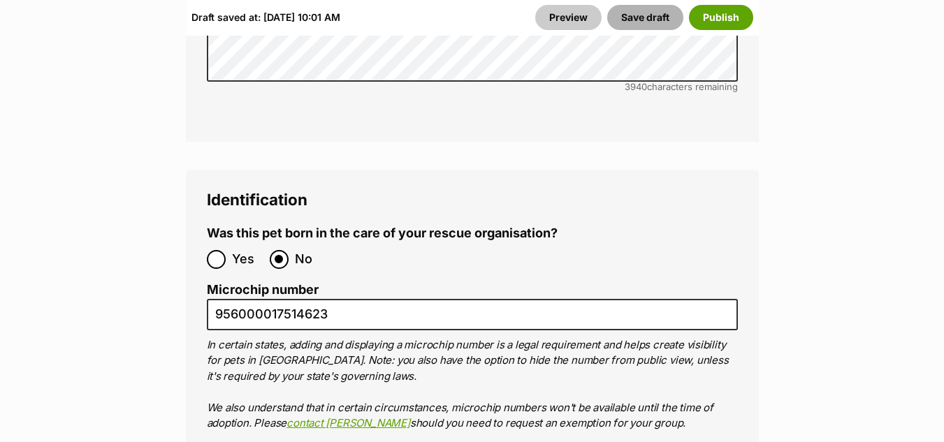
click at [647, 17] on button "Save draft" at bounding box center [645, 17] width 76 height 25
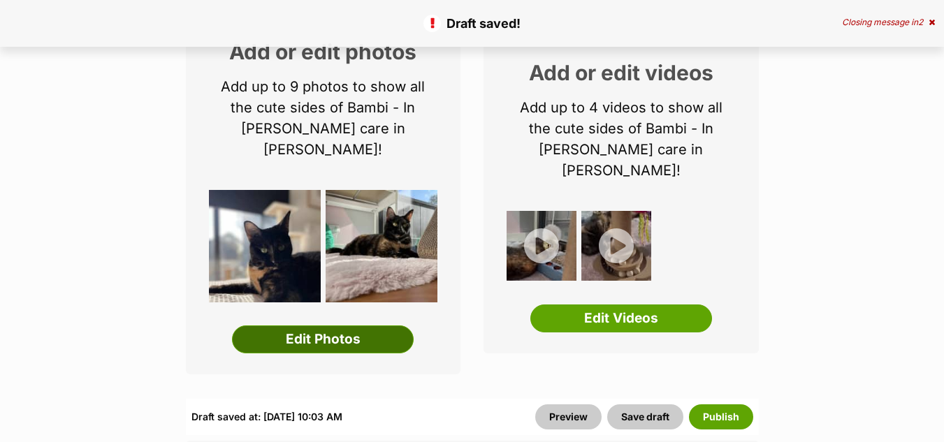
click at [312, 326] on link "Edit Photos" at bounding box center [323, 340] width 182 height 28
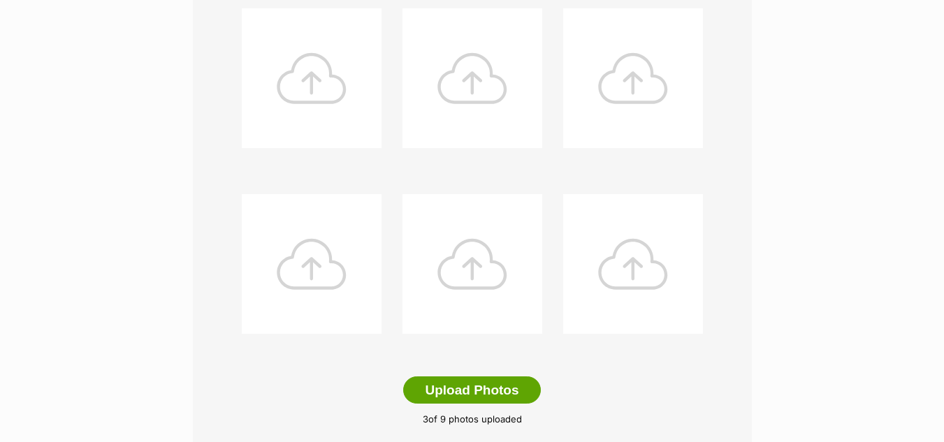
scroll to position [769, 0]
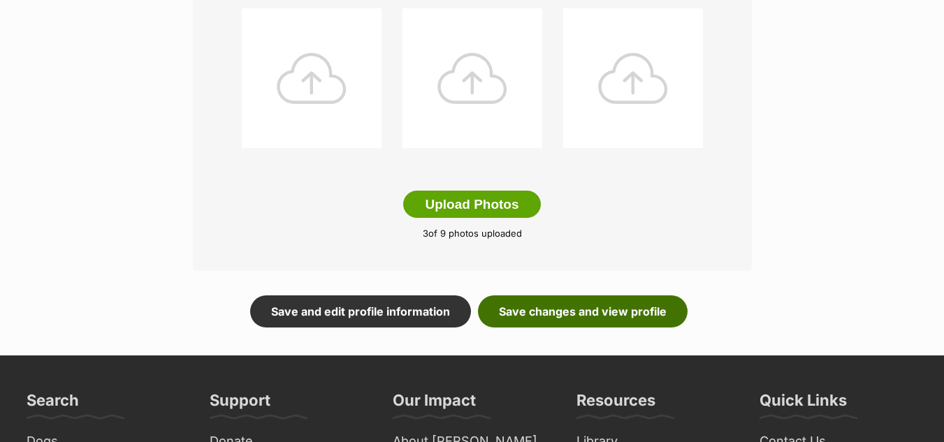
click at [566, 296] on link "Save changes and view profile" at bounding box center [583, 312] width 210 height 32
